Goal: Transaction & Acquisition: Download file/media

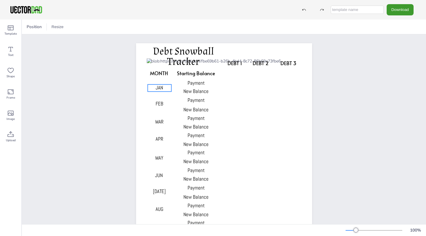
click at [163, 90] on span "JAN" at bounding box center [158, 87] width 7 height 7
click at [160, 105] on span "FEB" at bounding box center [159, 103] width 8 height 7
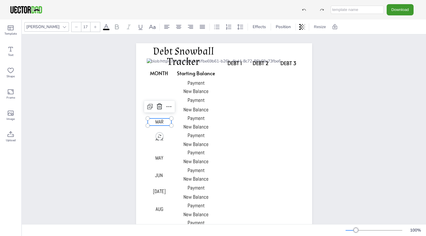
click at [158, 121] on span "MAR" at bounding box center [159, 121] width 8 height 7
click at [160, 139] on span "APR" at bounding box center [159, 138] width 8 height 7
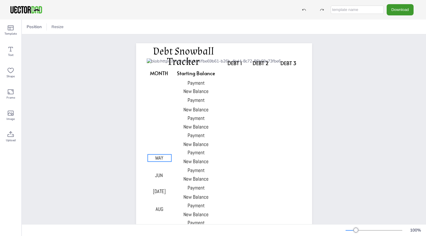
click at [160, 161] on div "MAY" at bounding box center [159, 157] width 24 height 7
click at [161, 174] on span "JUN" at bounding box center [159, 175] width 8 height 7
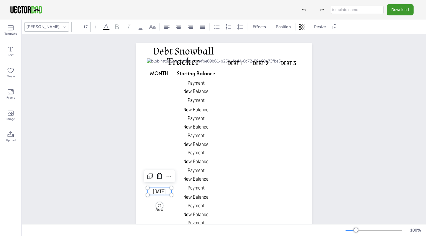
click at [160, 192] on span "[DATE]" at bounding box center [159, 191] width 13 height 7
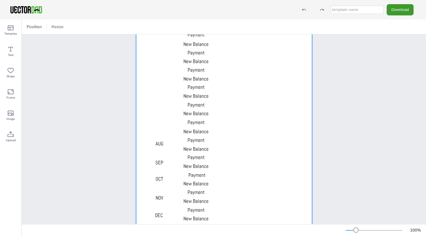
scroll to position [74, 0]
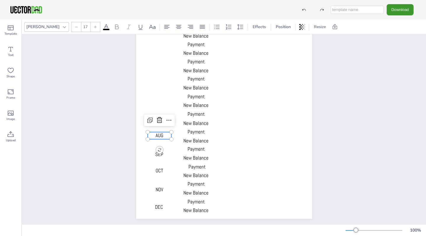
click at [159, 138] on span "AUG" at bounding box center [159, 135] width 8 height 7
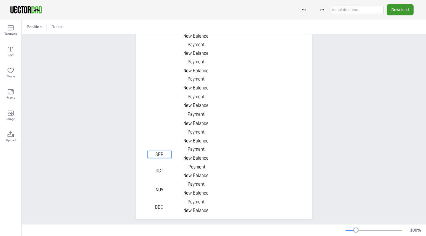
click at [161, 155] on span "SEP" at bounding box center [159, 154] width 8 height 7
click at [161, 171] on span "OCT" at bounding box center [158, 170] width 7 height 7
click at [161, 190] on span "NOV" at bounding box center [159, 189] width 8 height 7
click at [160, 206] on span "DEC" at bounding box center [159, 206] width 8 height 7
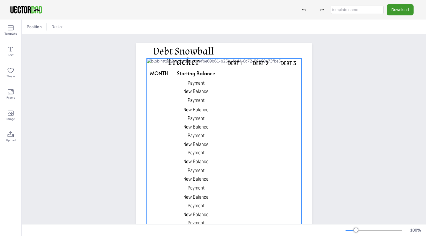
scroll to position [0, 0]
click at [274, 63] on div at bounding box center [223, 173] width 155 height 230
click at [274, 74] on div at bounding box center [223, 173] width 155 height 230
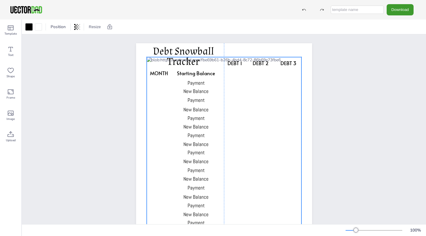
click at [247, 73] on div at bounding box center [223, 172] width 155 height 230
click at [329, 56] on div "DEBT 1 DEBT 2 DEBT 3 MONTH Starting Balance Payment New Balance Payment New Bal…" at bounding box center [224, 167] width 227 height 267
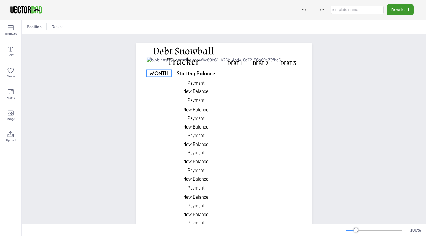
click at [158, 71] on span "MONTH" at bounding box center [159, 72] width 18 height 7
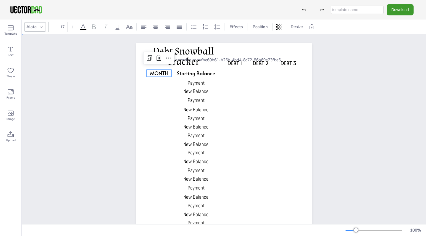
click at [124, 98] on div "DEBT 1 DEBT 2 DEBT 3 MONTH Starting Balance Payment New Balance Payment New Bal…" at bounding box center [224, 167] width 227 height 267
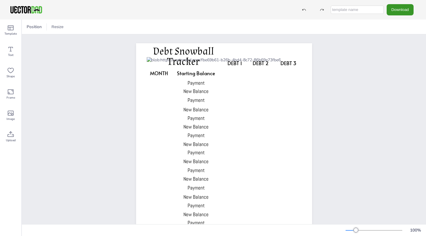
click at [407, 10] on button "Download" at bounding box center [399, 9] width 27 height 11
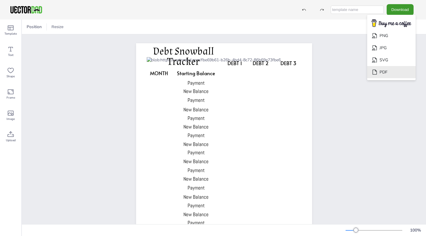
click at [395, 68] on li "PDF" at bounding box center [391, 72] width 48 height 12
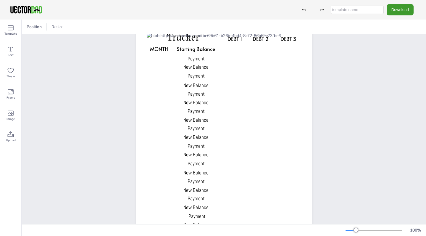
scroll to position [25, 0]
click at [404, 8] on button "Download" at bounding box center [399, 9] width 27 height 11
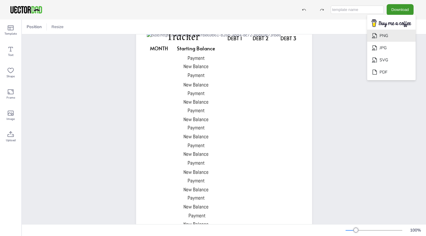
click at [395, 35] on li "PNG" at bounding box center [391, 36] width 48 height 12
